Goal: Information Seeking & Learning: Learn about a topic

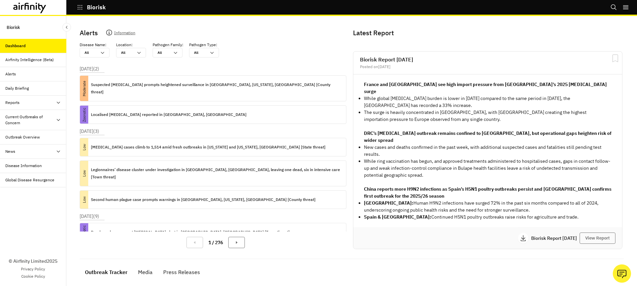
click at [58, 117] on icon at bounding box center [58, 119] width 5 height 5
click at [36, 154] on div "Mpox" at bounding box center [39, 151] width 56 height 6
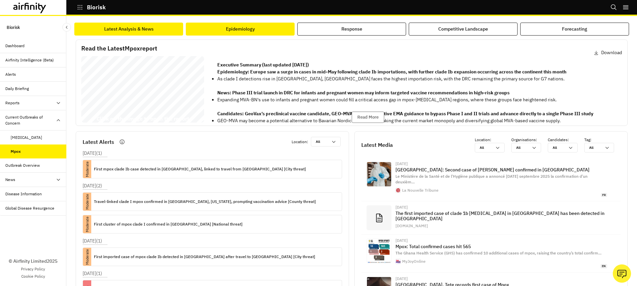
click at [268, 25] on button "Epidemiology" at bounding box center [240, 29] width 109 height 13
